Goal: Transaction & Acquisition: Purchase product/service

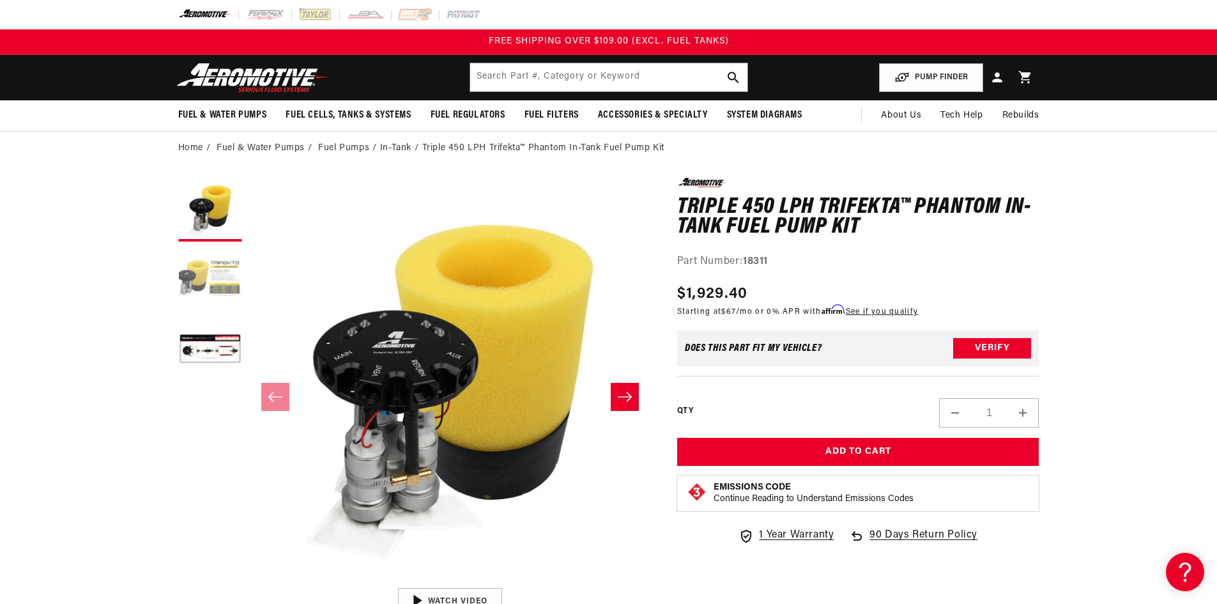
click at [224, 283] on button "Load image 2 in gallery view" at bounding box center [210, 280] width 64 height 64
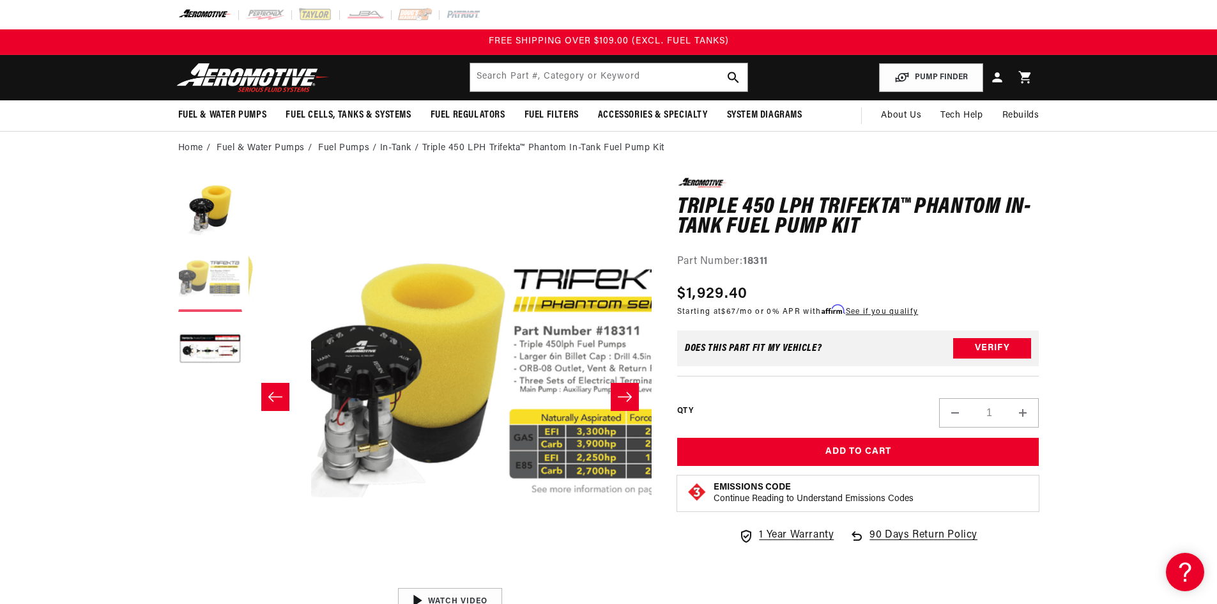
scroll to position [0, 403]
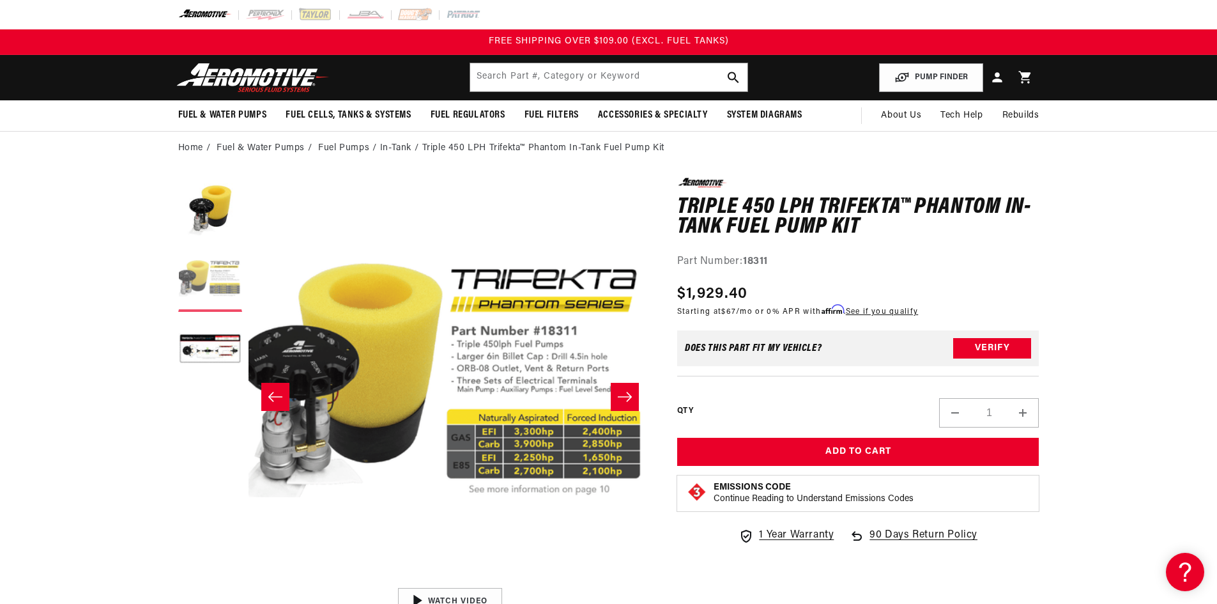
click at [209, 291] on button "Load image 2 in gallery view" at bounding box center [210, 280] width 64 height 64
click at [217, 210] on button "Load image 1 in gallery view" at bounding box center [210, 210] width 64 height 64
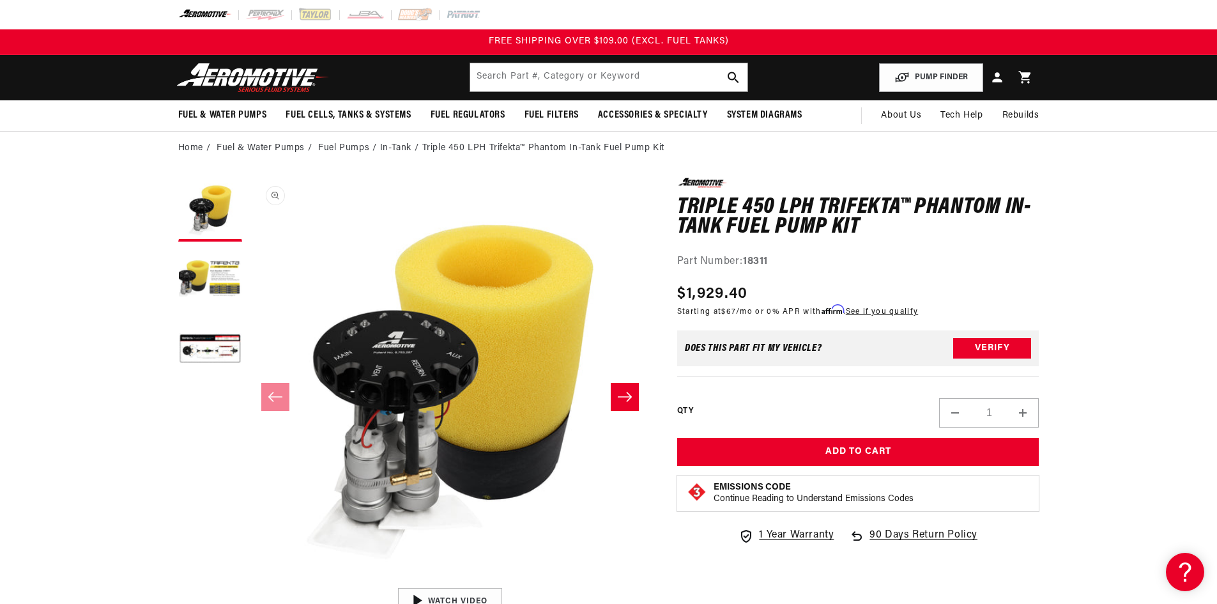
scroll to position [1, 0]
click at [631, 397] on icon "Slide right" at bounding box center [625, 397] width 14 height 10
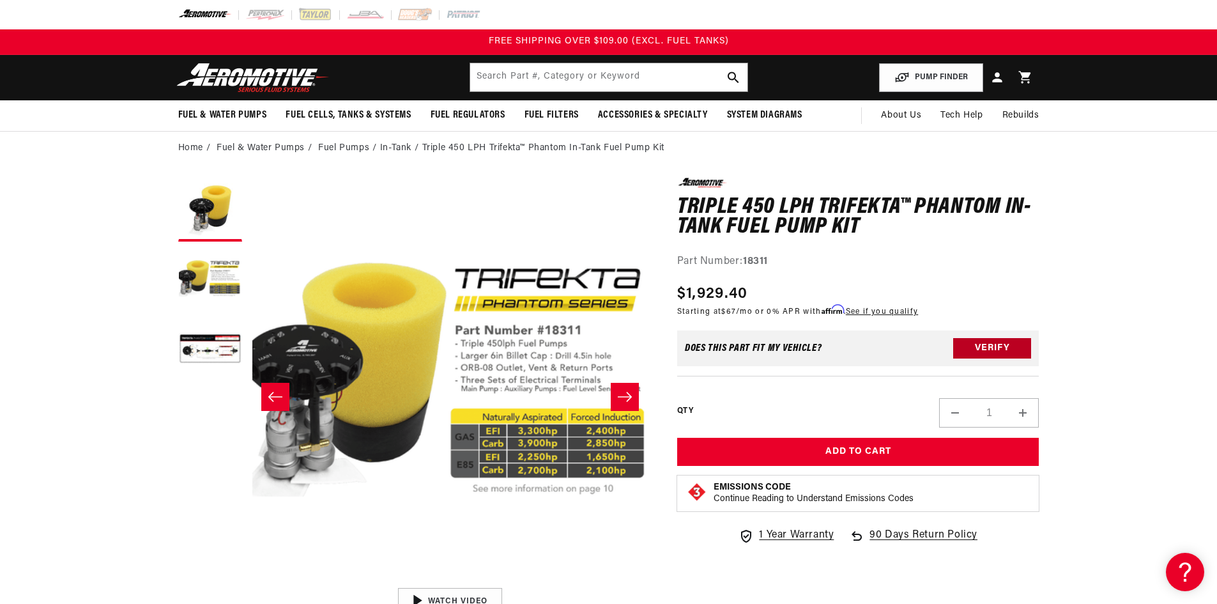
scroll to position [1, 403]
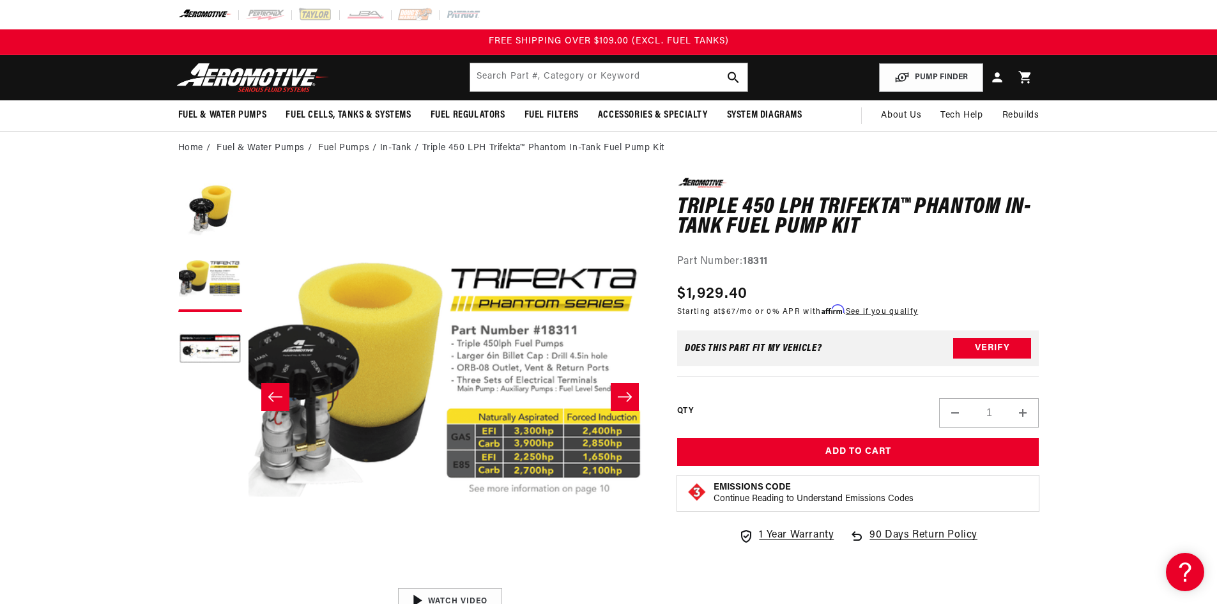
click at [634, 394] on button "Slide right" at bounding box center [625, 397] width 28 height 28
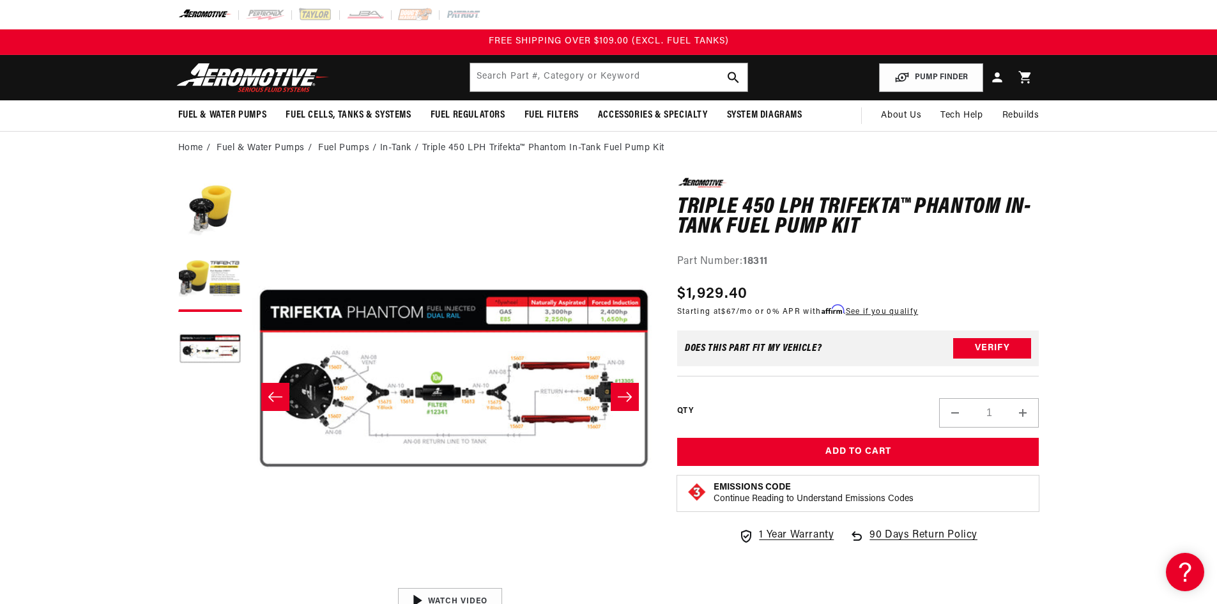
scroll to position [1, 807]
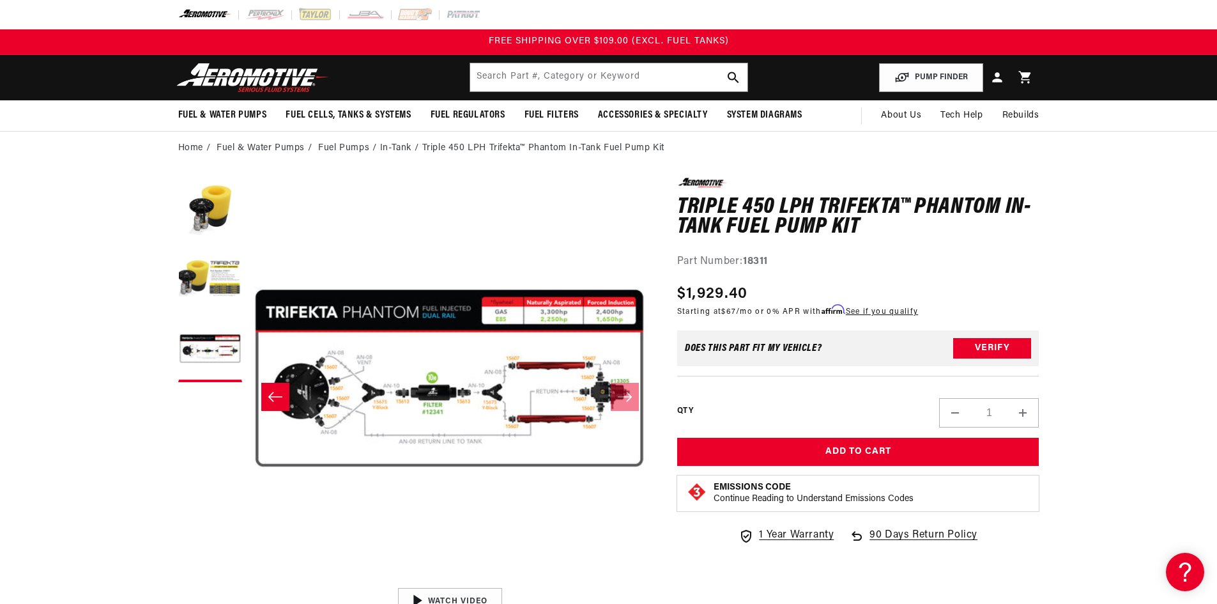
click at [270, 399] on icon "Slide left" at bounding box center [275, 396] width 15 height 13
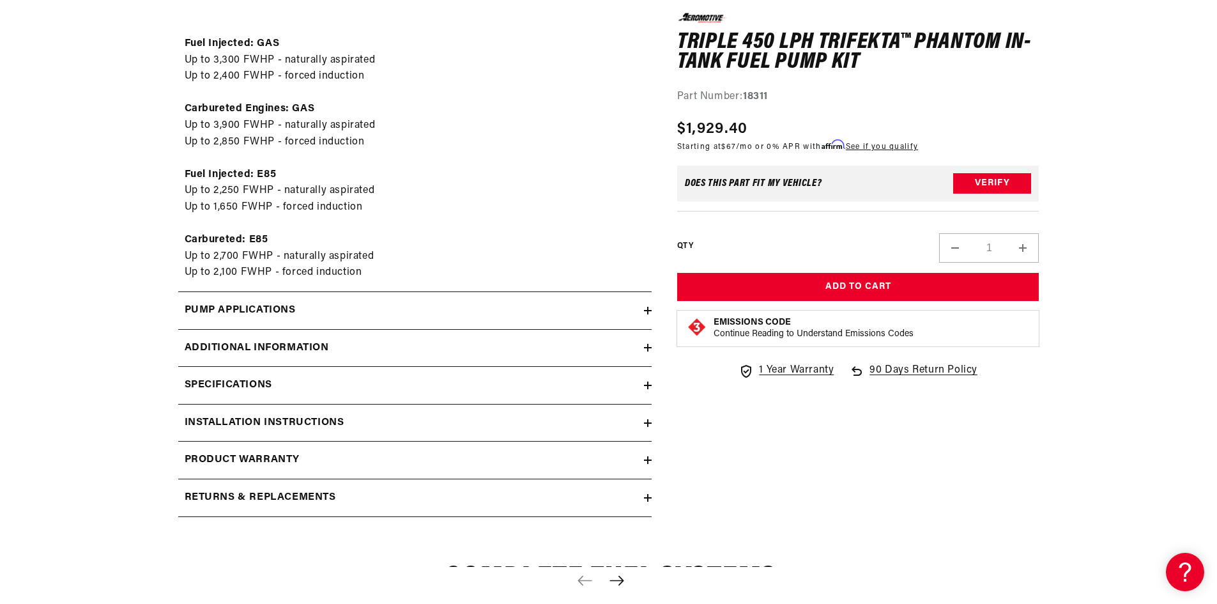
scroll to position [1278, 0]
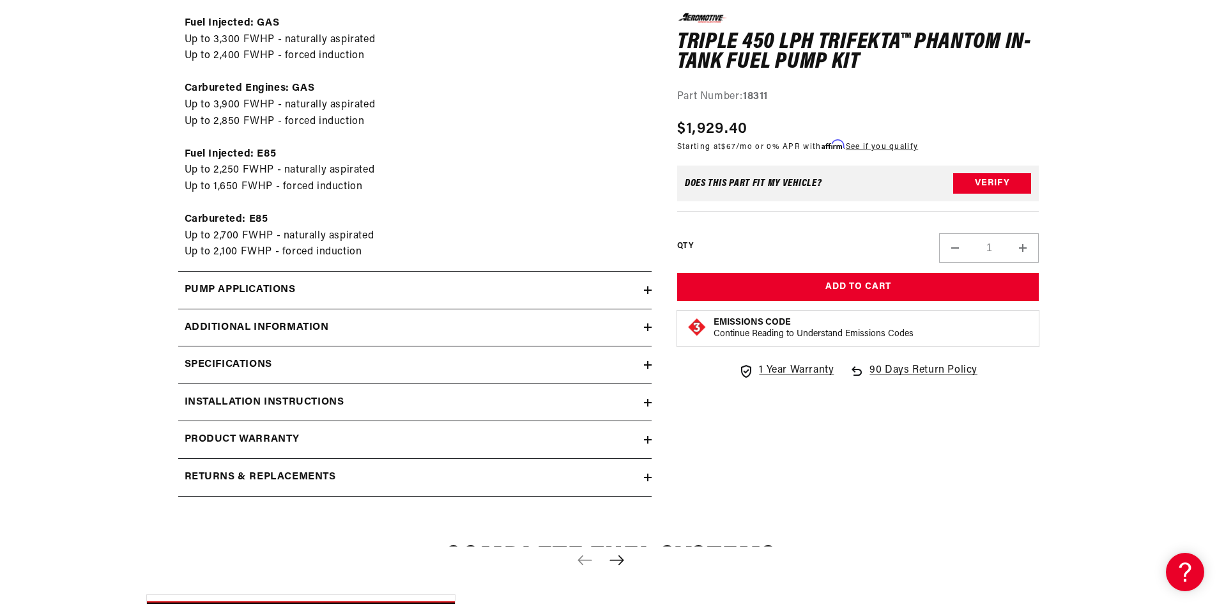
click at [338, 333] on div "Additional information" at bounding box center [411, 327] width 466 height 17
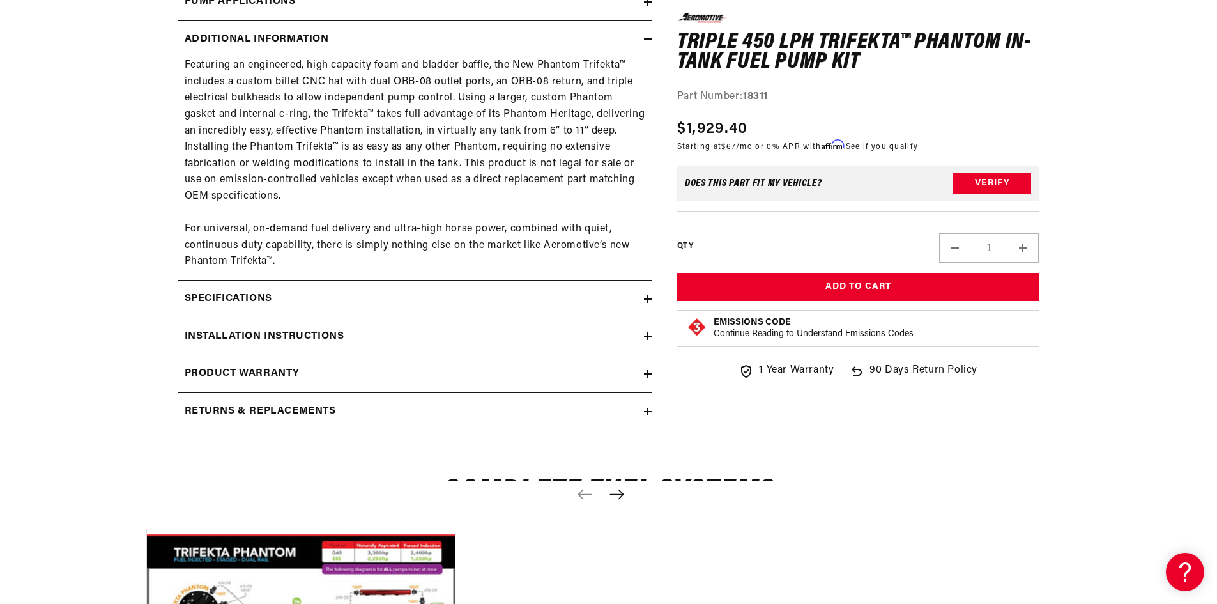
scroll to position [1597, 0]
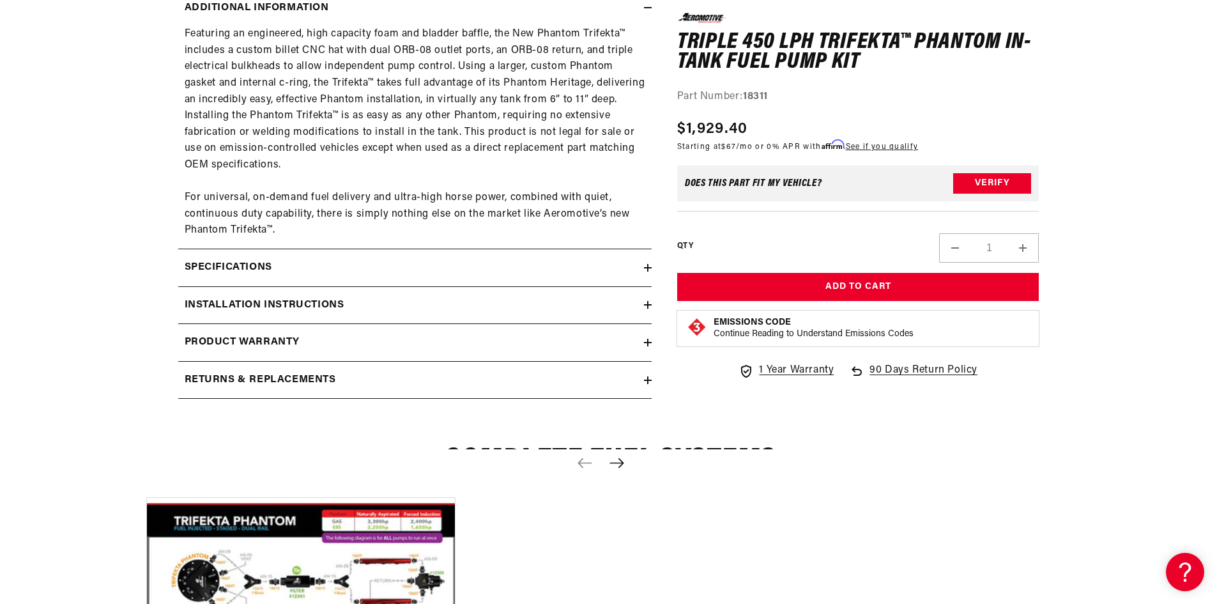
click at [266, 267] on h2 "Specifications" at bounding box center [229, 267] width 88 height 17
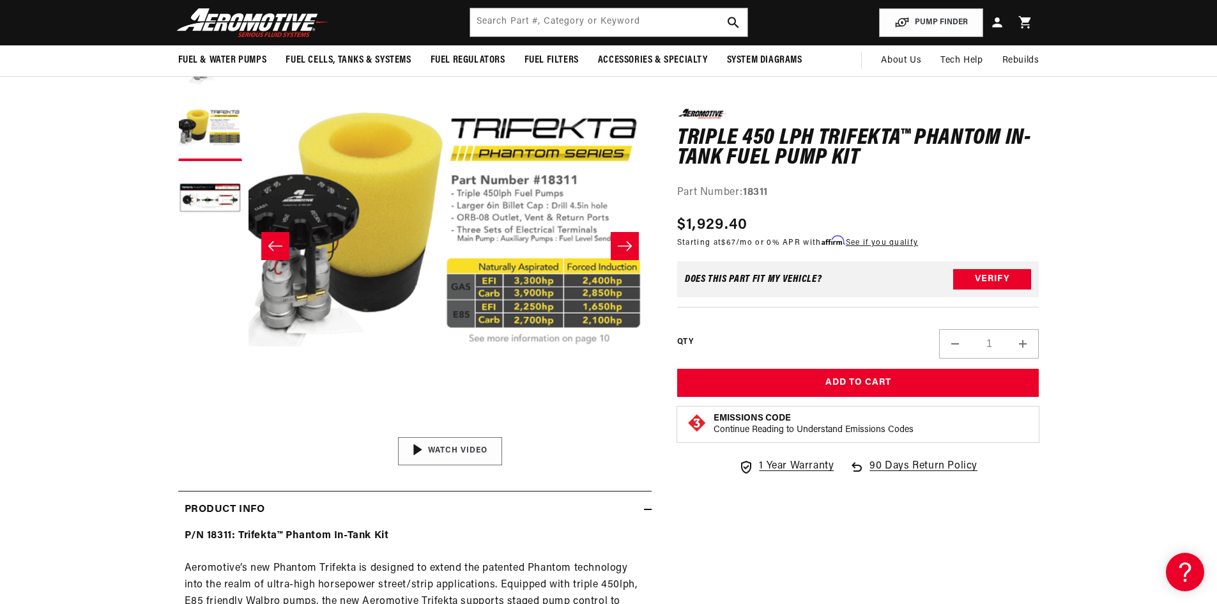
scroll to position [192, 0]
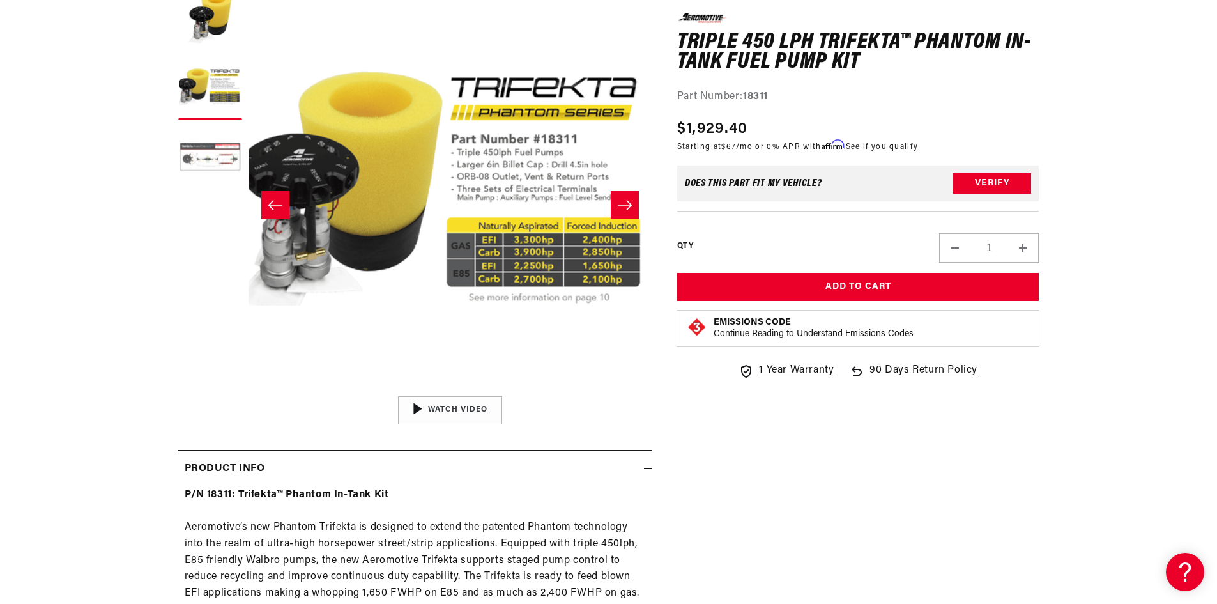
click at [212, 141] on button "Load image 3 in gallery view" at bounding box center [210, 158] width 64 height 64
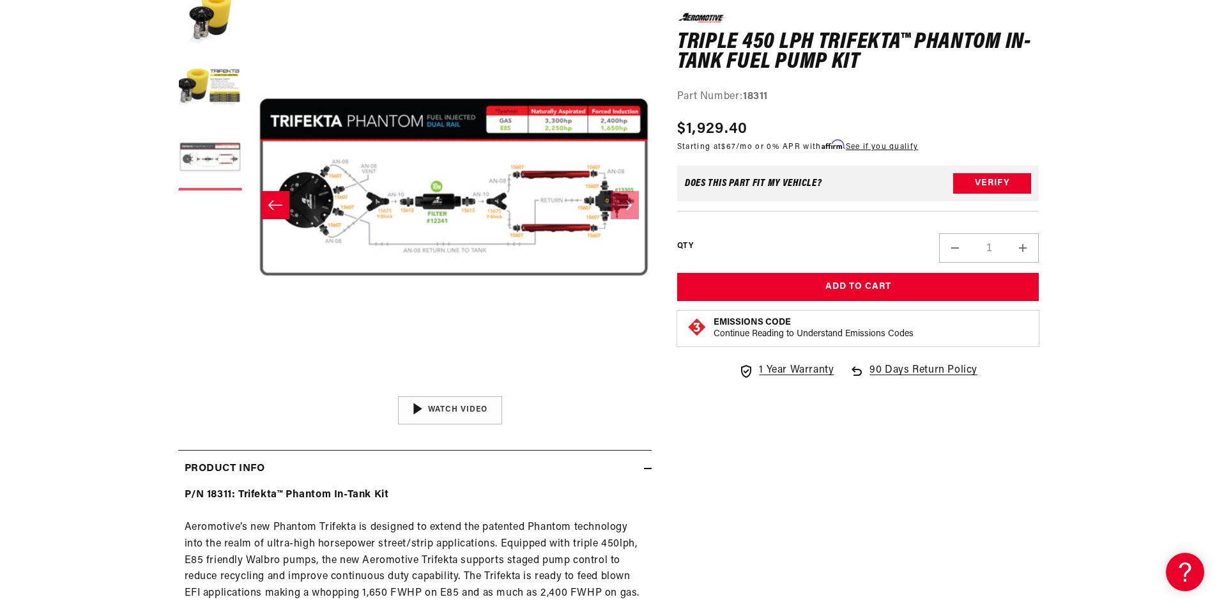
scroll to position [0, 807]
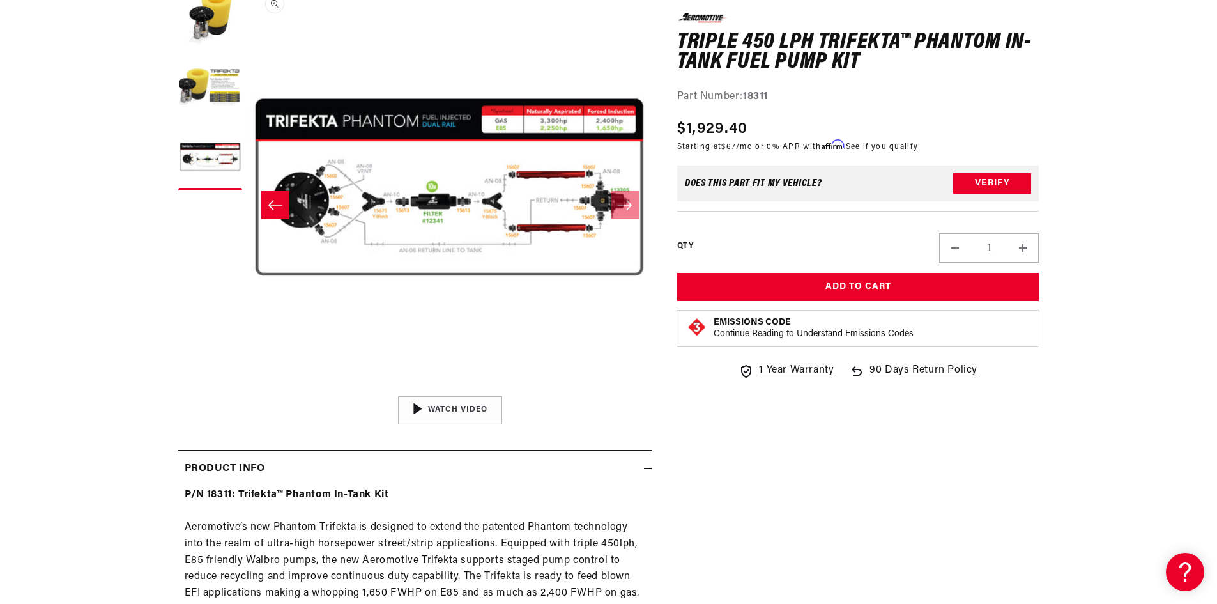
click at [248, 390] on button "Open media 3 in modal" at bounding box center [248, 390] width 0 height 0
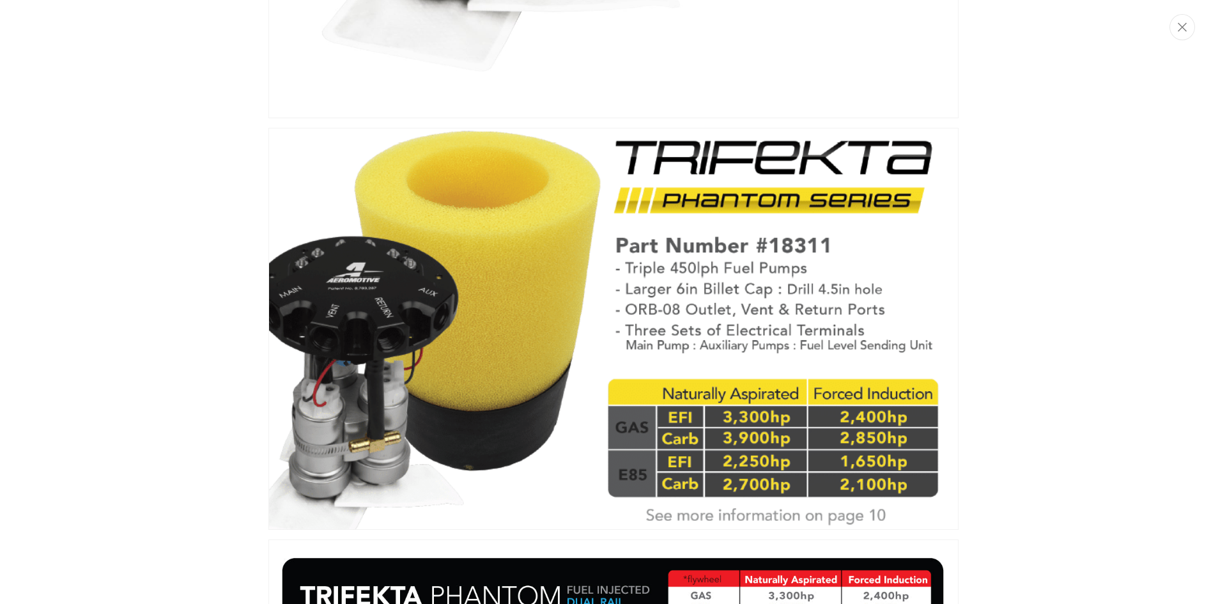
scroll to position [685, 0]
